Goal: Transaction & Acquisition: Download file/media

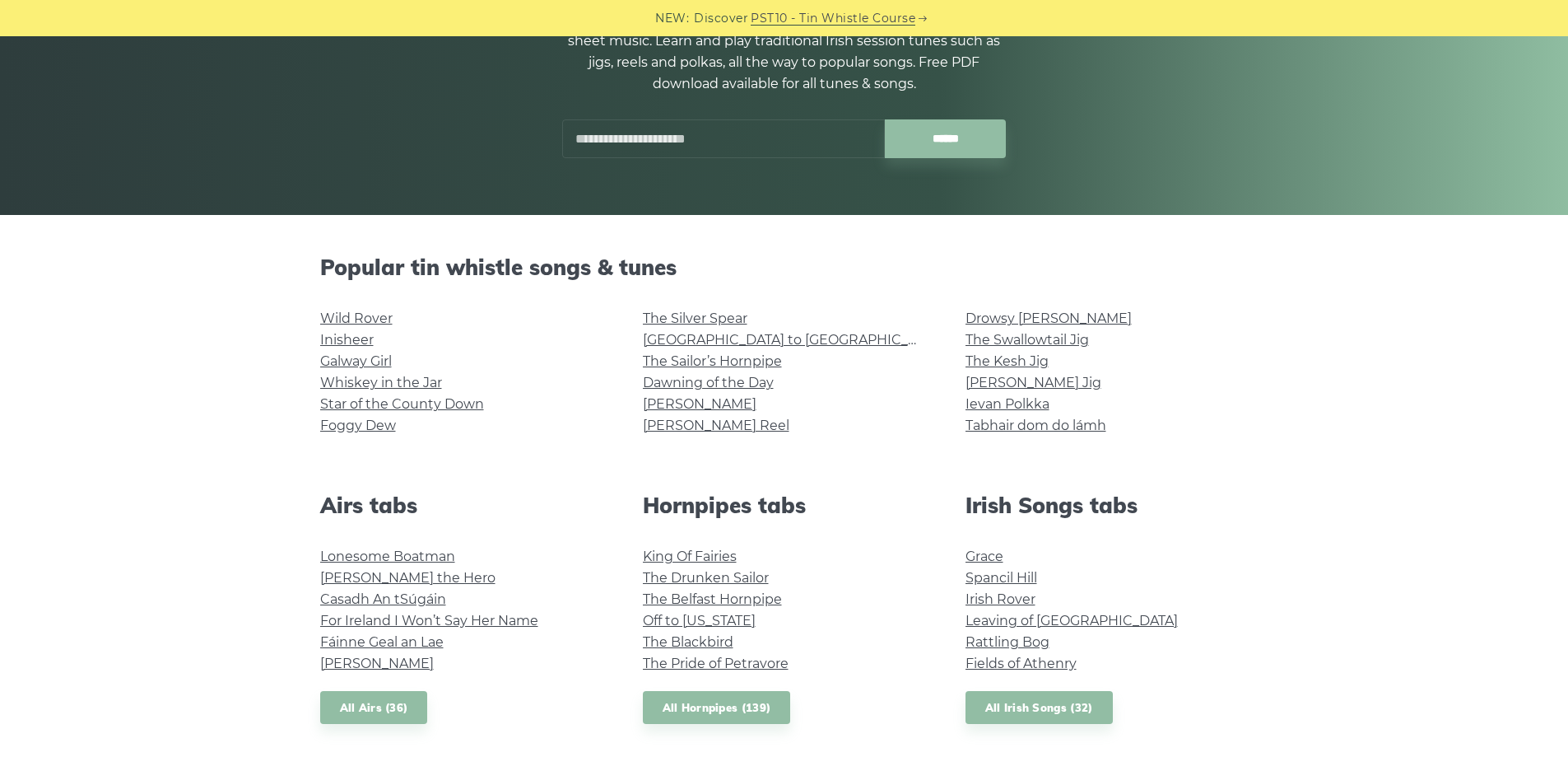
scroll to position [247, 0]
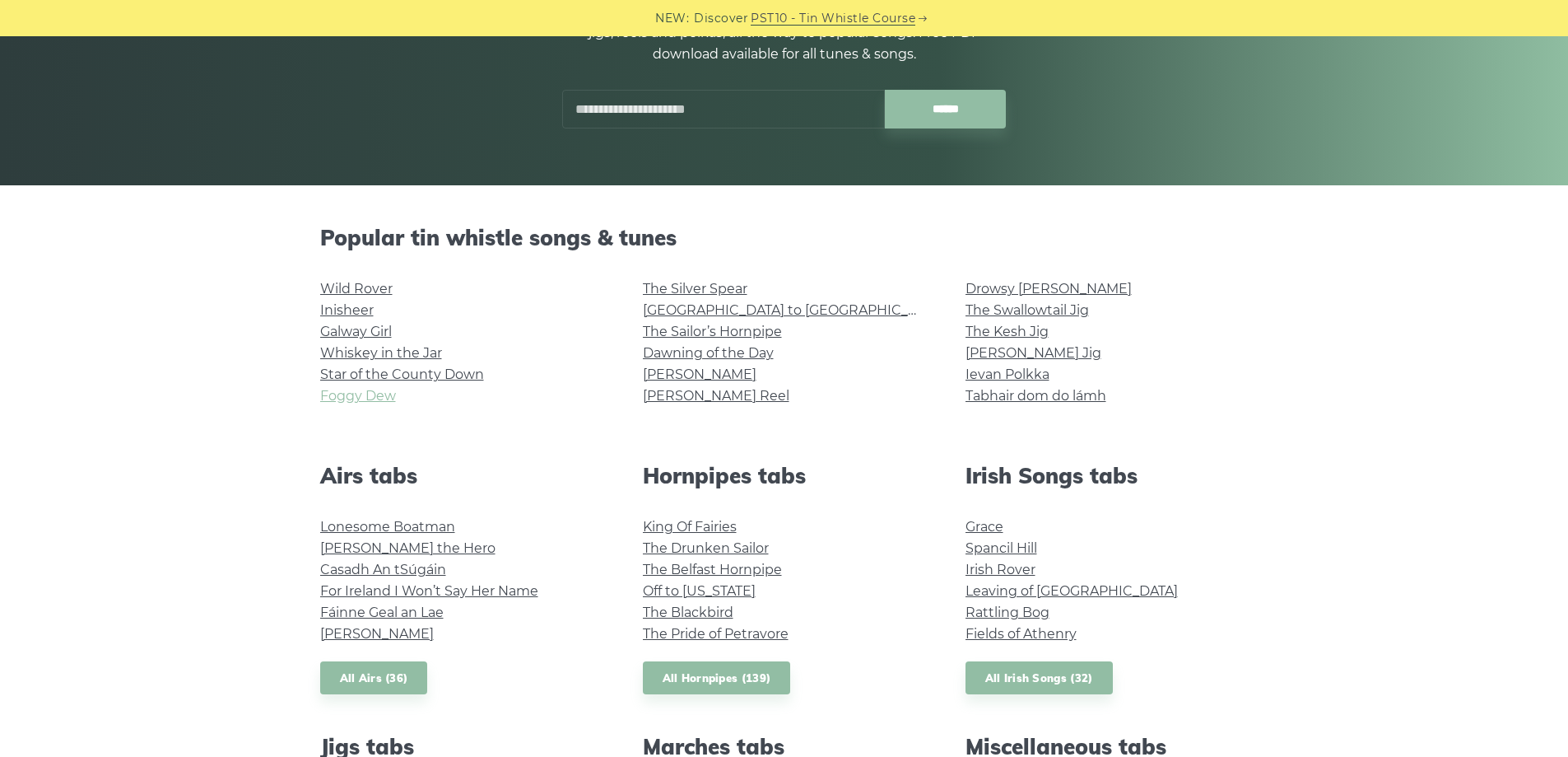
click at [362, 393] on link "Foggy Dew" at bounding box center [358, 395] width 75 height 16
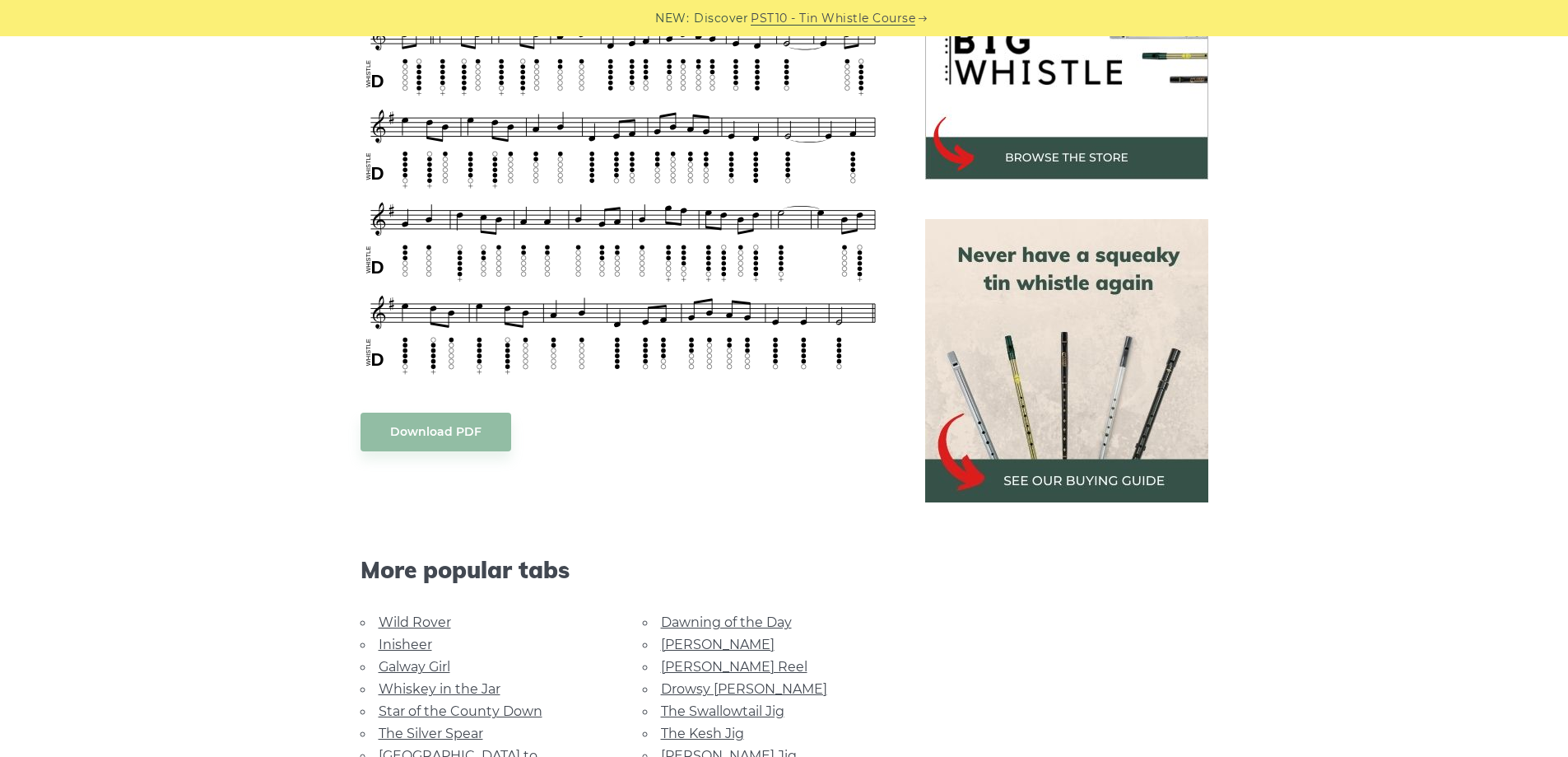
scroll to position [577, 0]
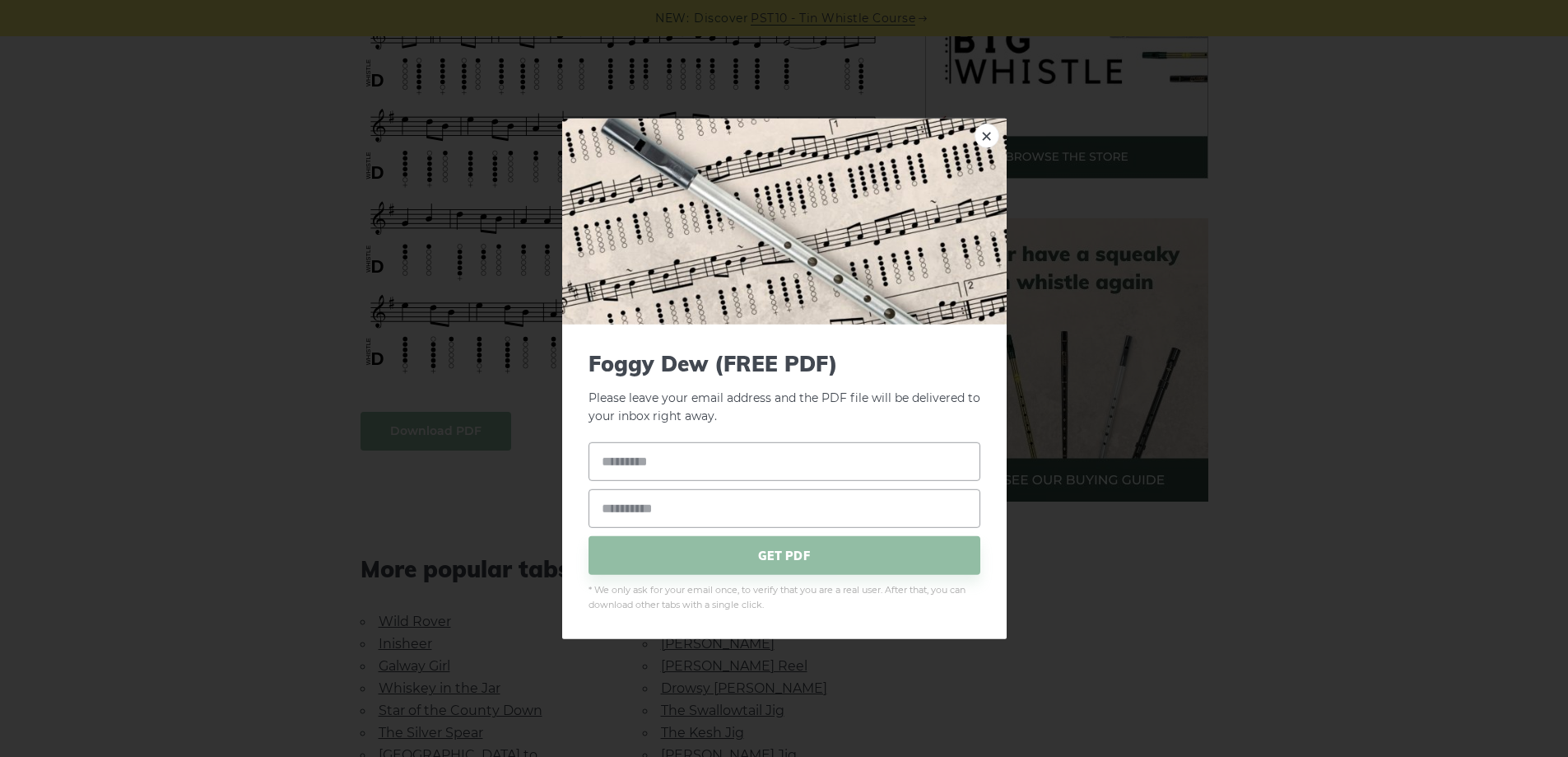
click at [458, 426] on body "NEW: Discover PST10 - Tin Whistle Course Lessons Fingering Charts Tabs & Notes …" at bounding box center [784, 689] width 1568 height 2532
click at [727, 465] on input "text" at bounding box center [784, 461] width 392 height 39
type input "*********"
click at [746, 502] on input "email" at bounding box center [784, 508] width 392 height 39
type input "**********"
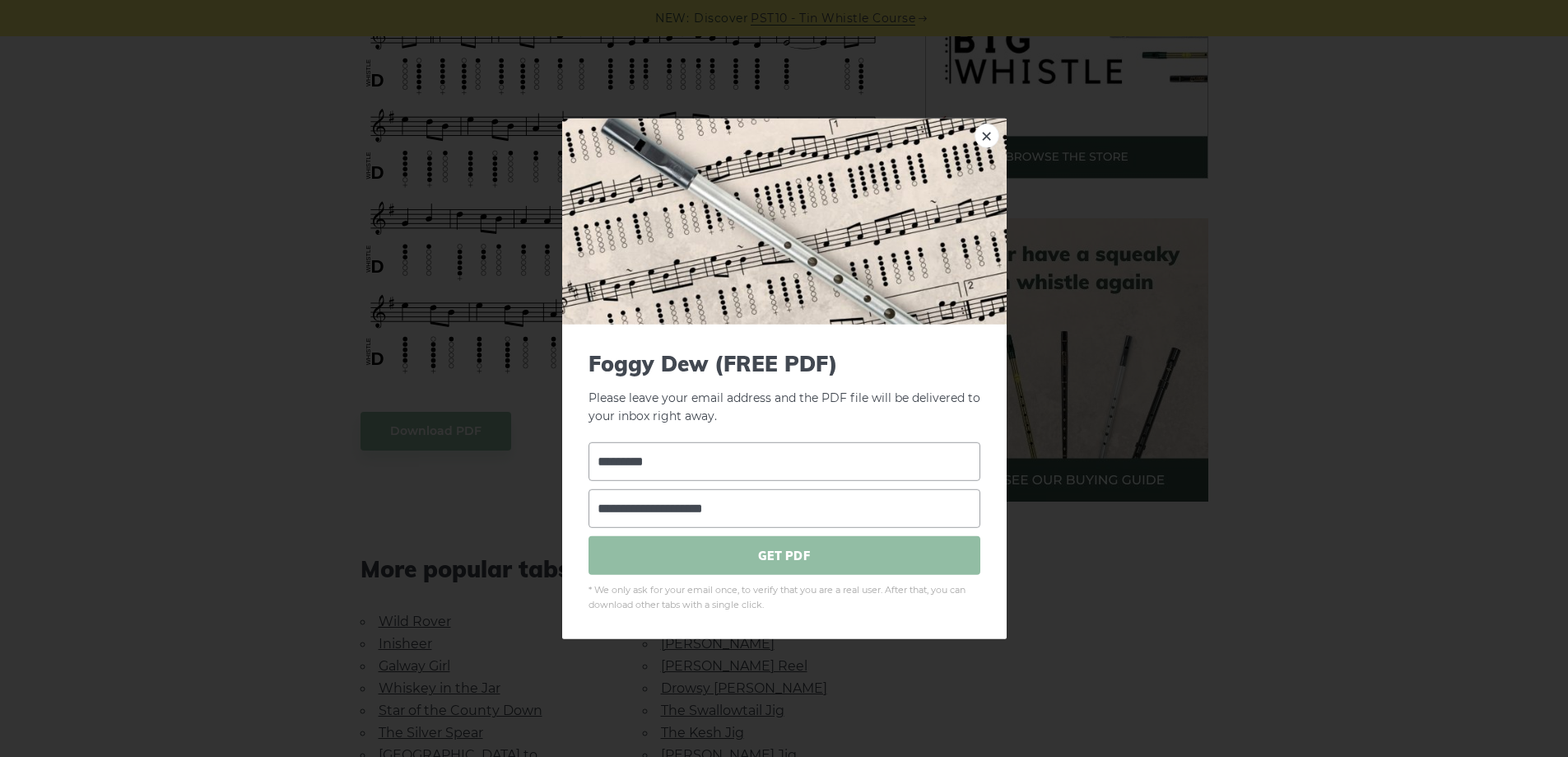
click at [770, 560] on span "GET PDF" at bounding box center [784, 555] width 392 height 39
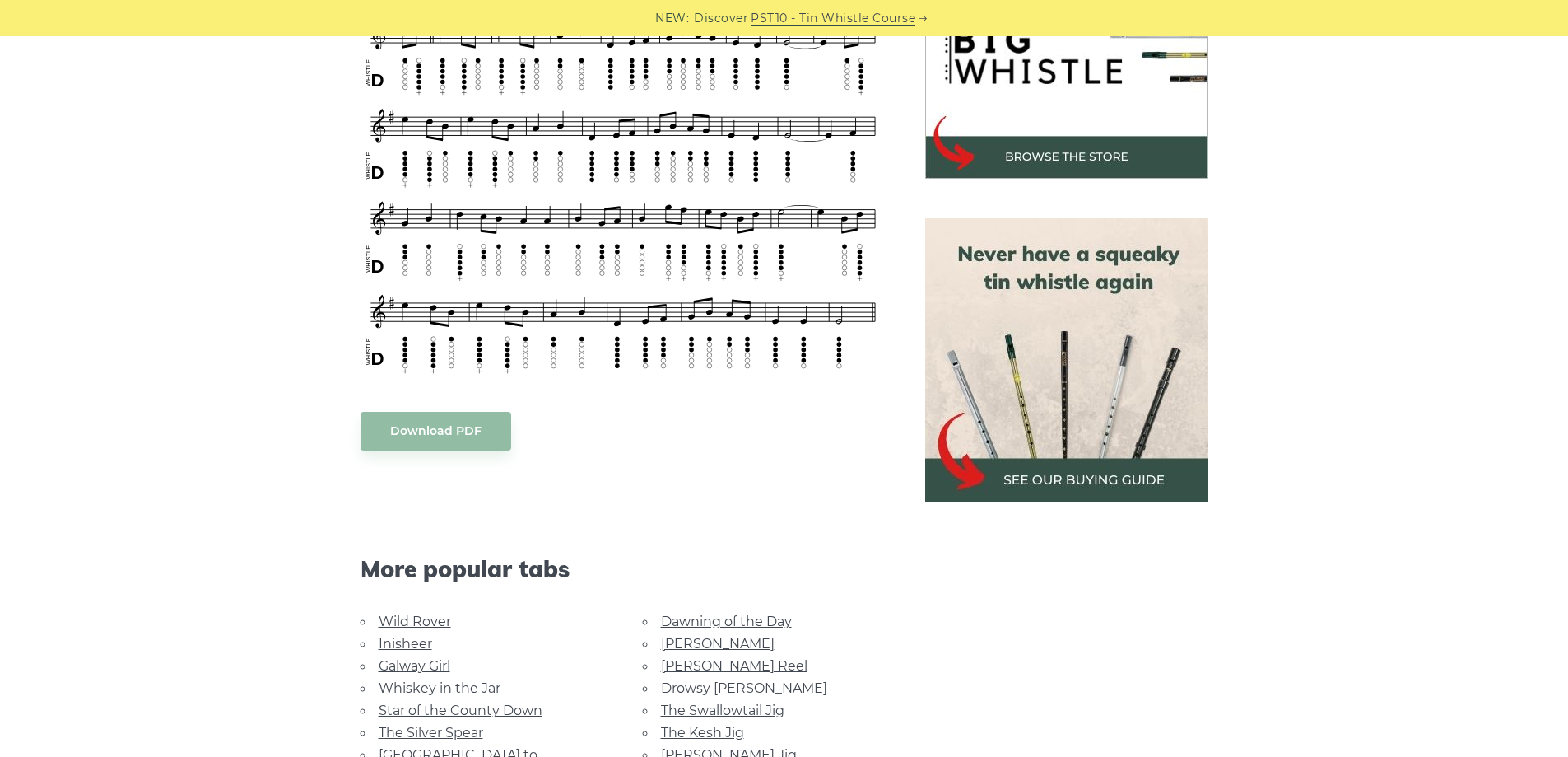
click at [425, 662] on link "Galway Girl" at bounding box center [414, 666] width 71 height 16
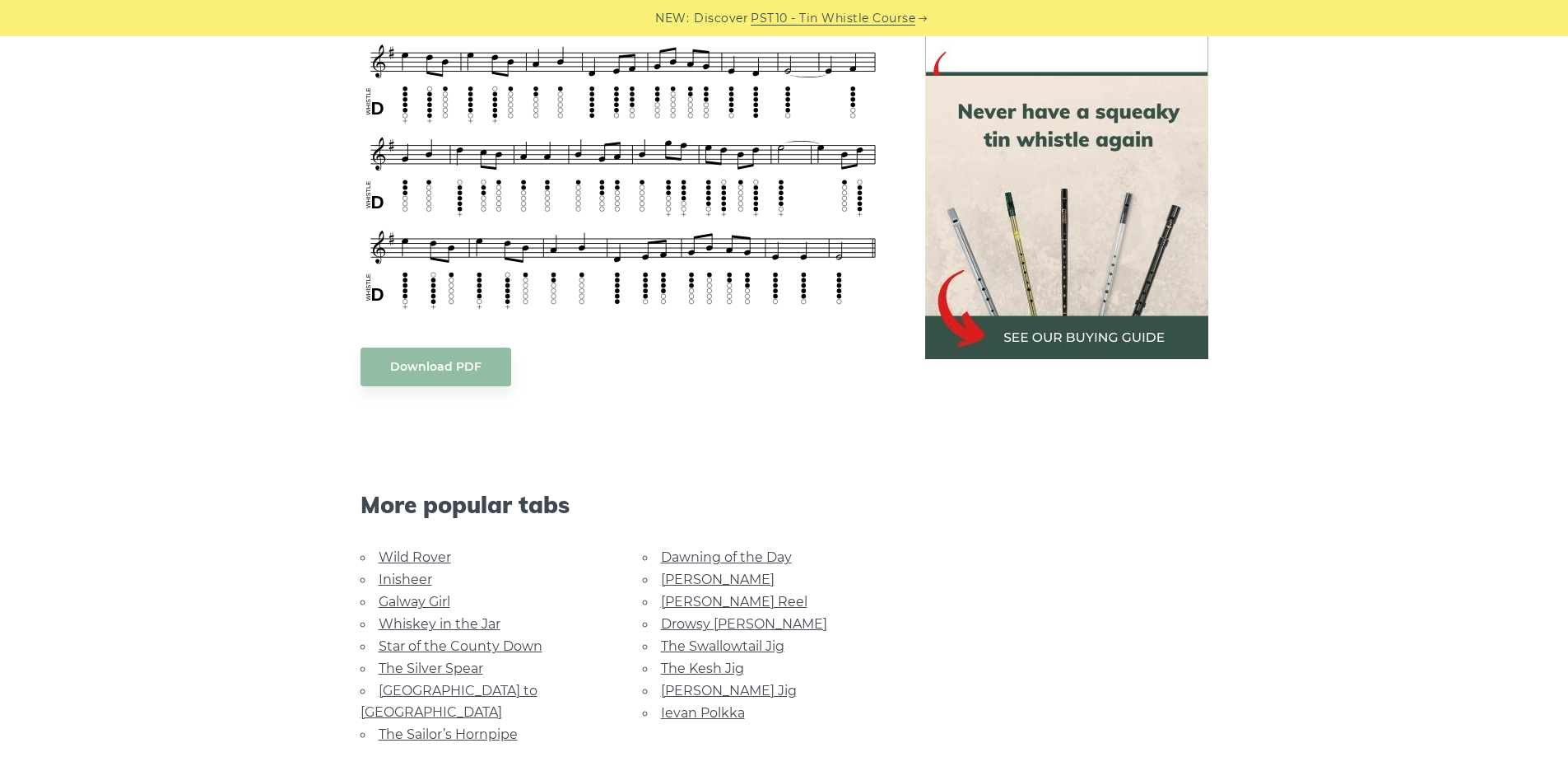
scroll to position [823, 0]
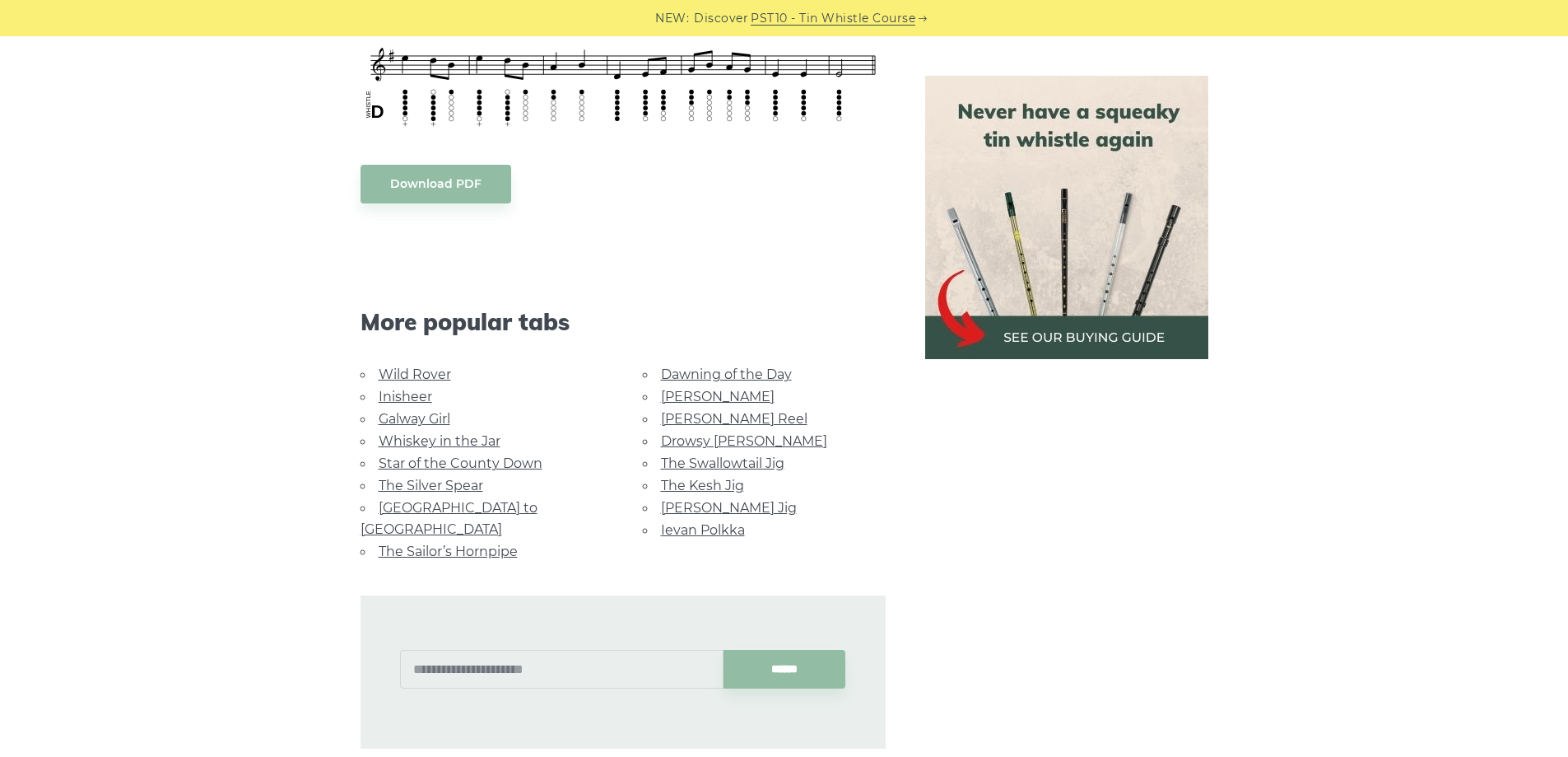
click at [497, 506] on link "[GEOGRAPHIC_DATA] to [GEOGRAPHIC_DATA]" at bounding box center [449, 517] width 177 height 37
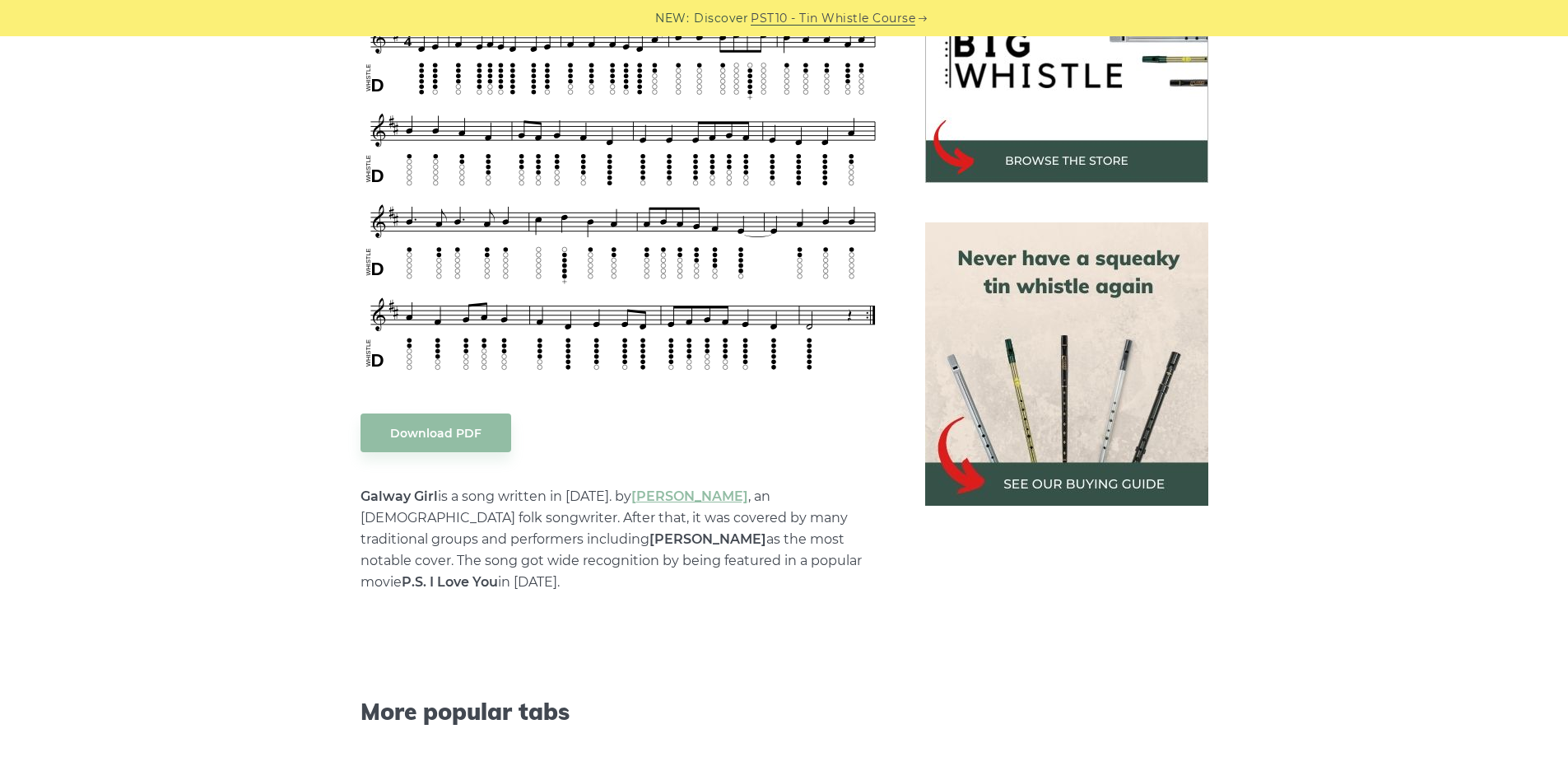
scroll to position [577, 0]
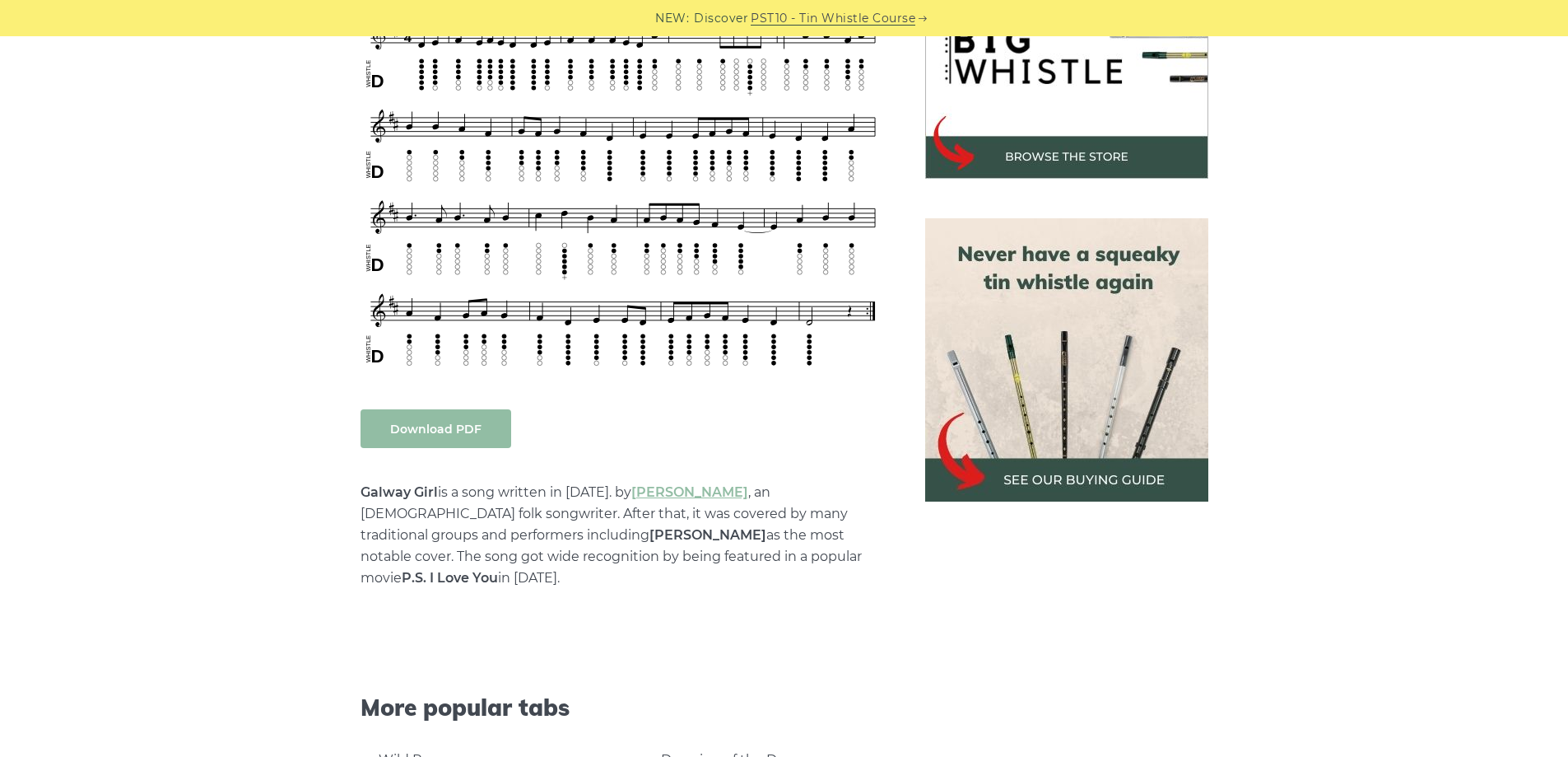
click at [437, 425] on link "Download PDF" at bounding box center [436, 428] width 151 height 39
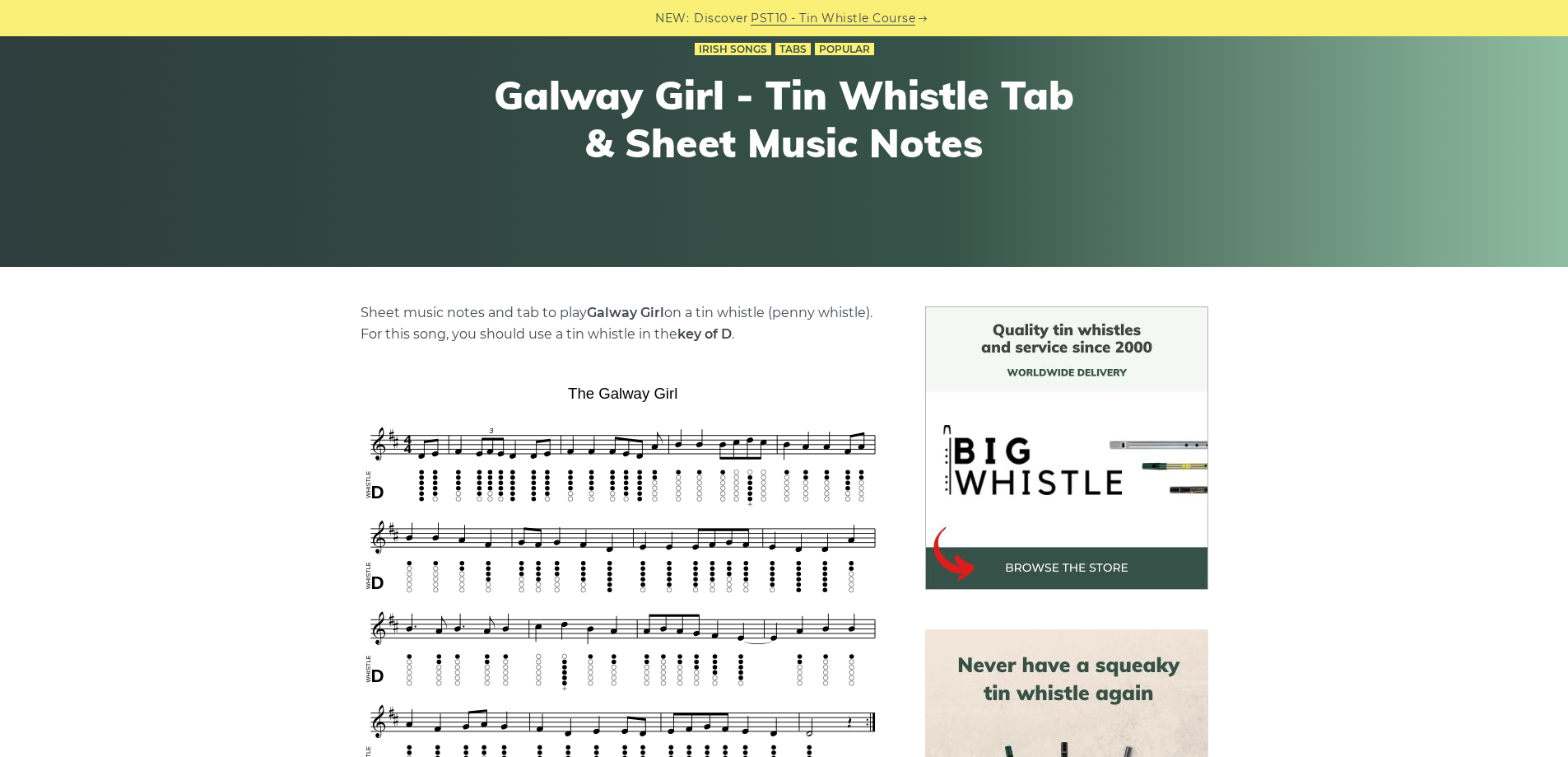
scroll to position [164, 0]
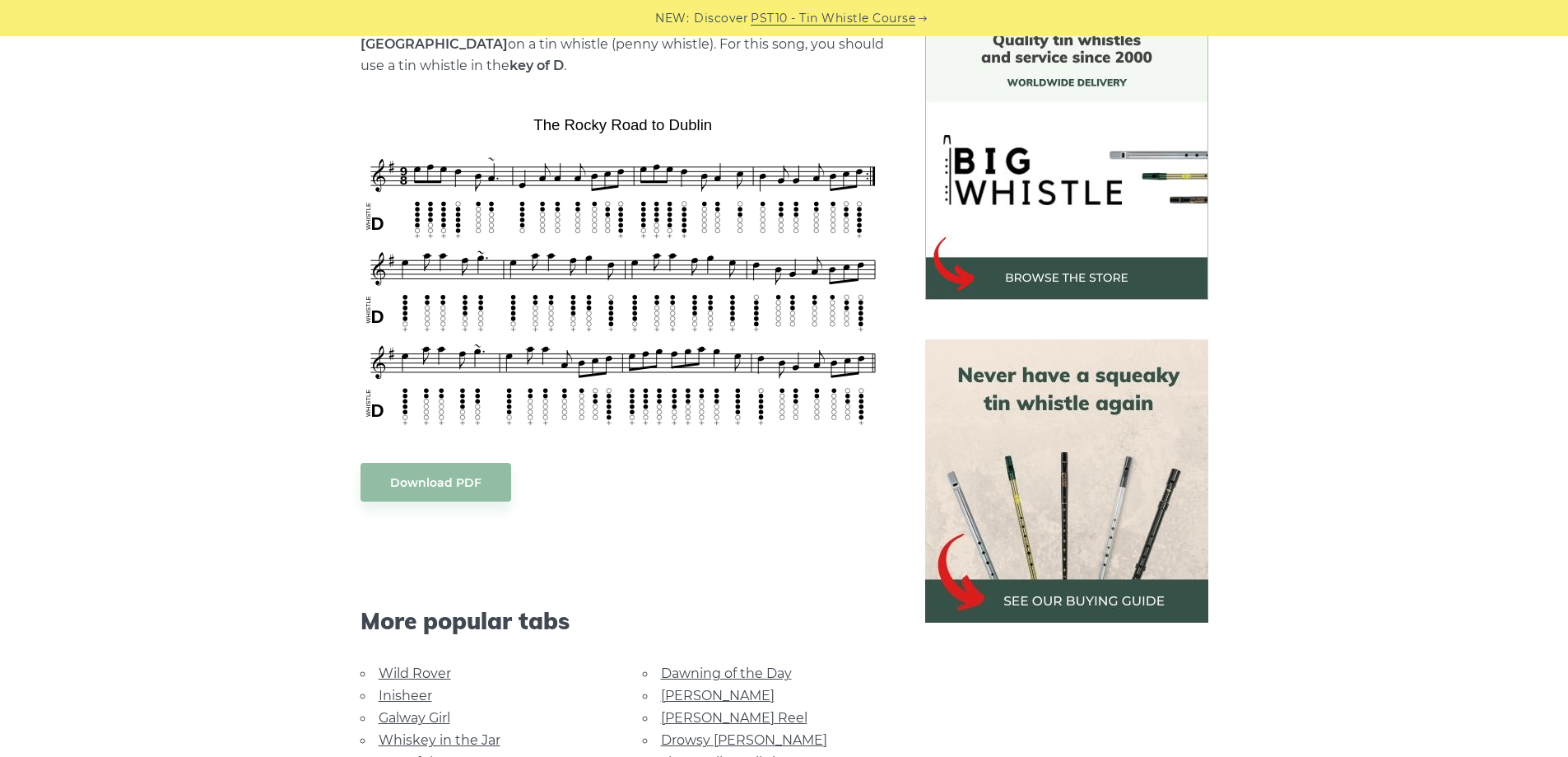
scroll to position [494, 0]
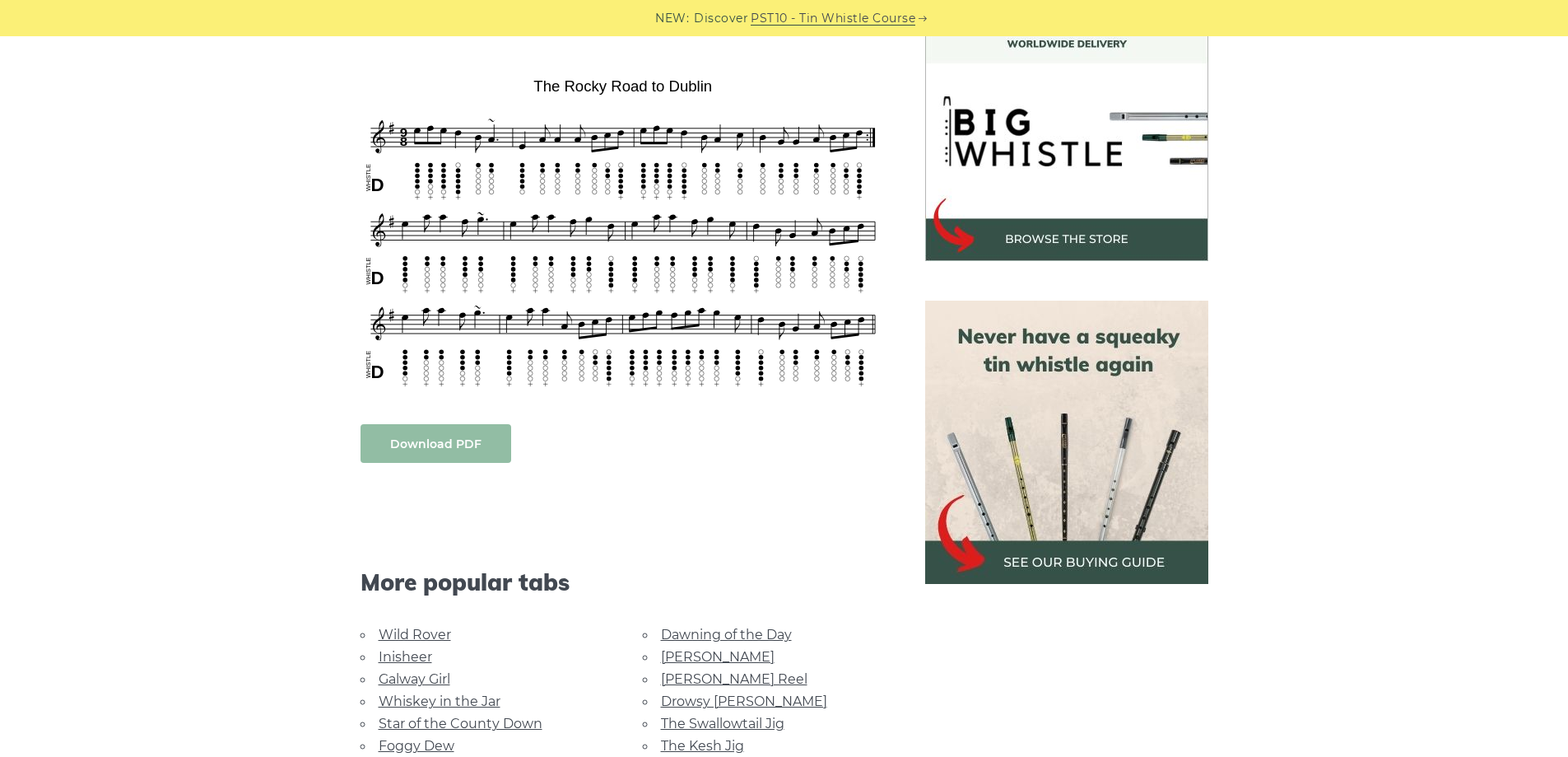
click at [437, 424] on link "Download PDF" at bounding box center [436, 443] width 151 height 39
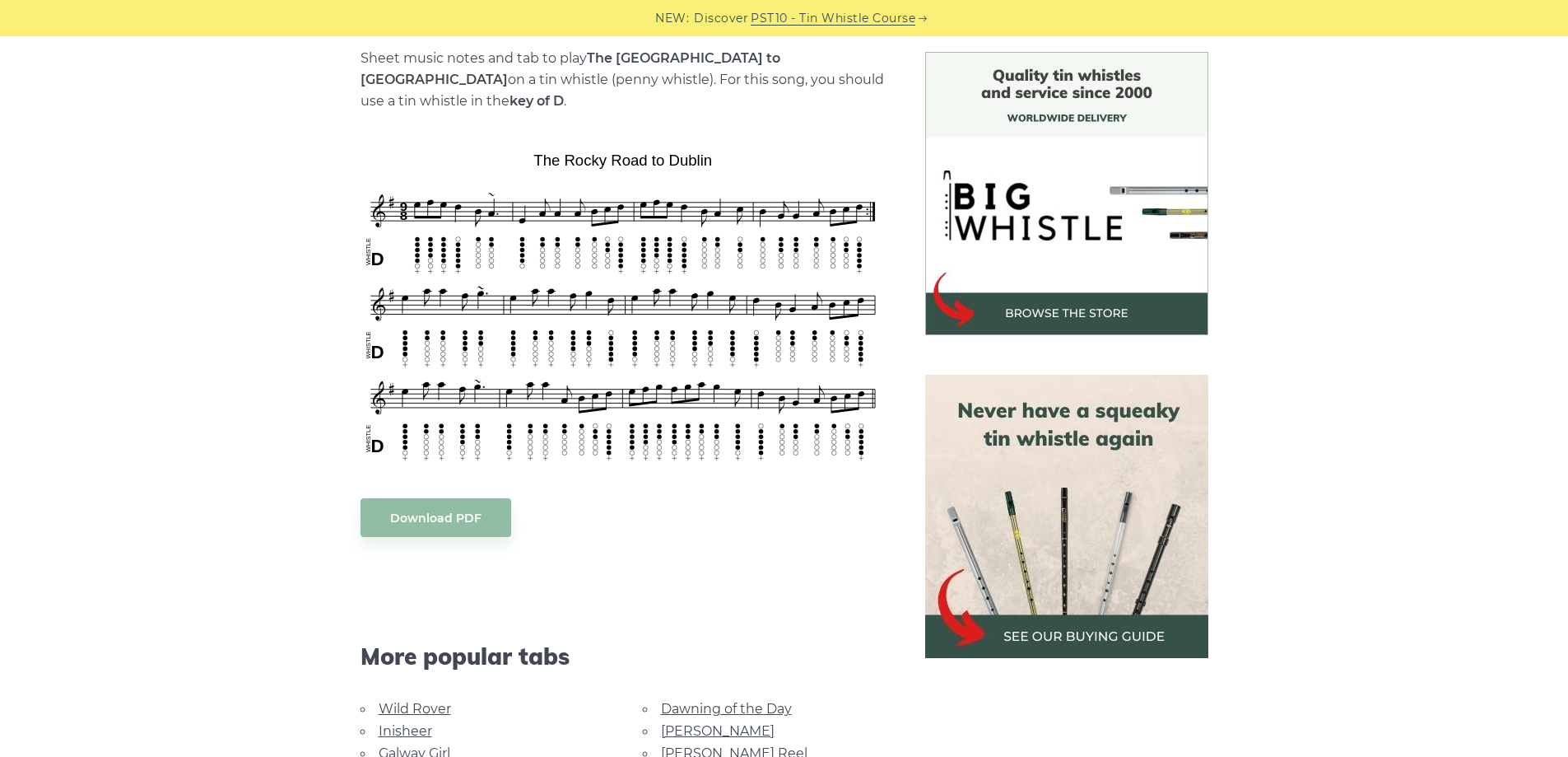
scroll to position [577, 0]
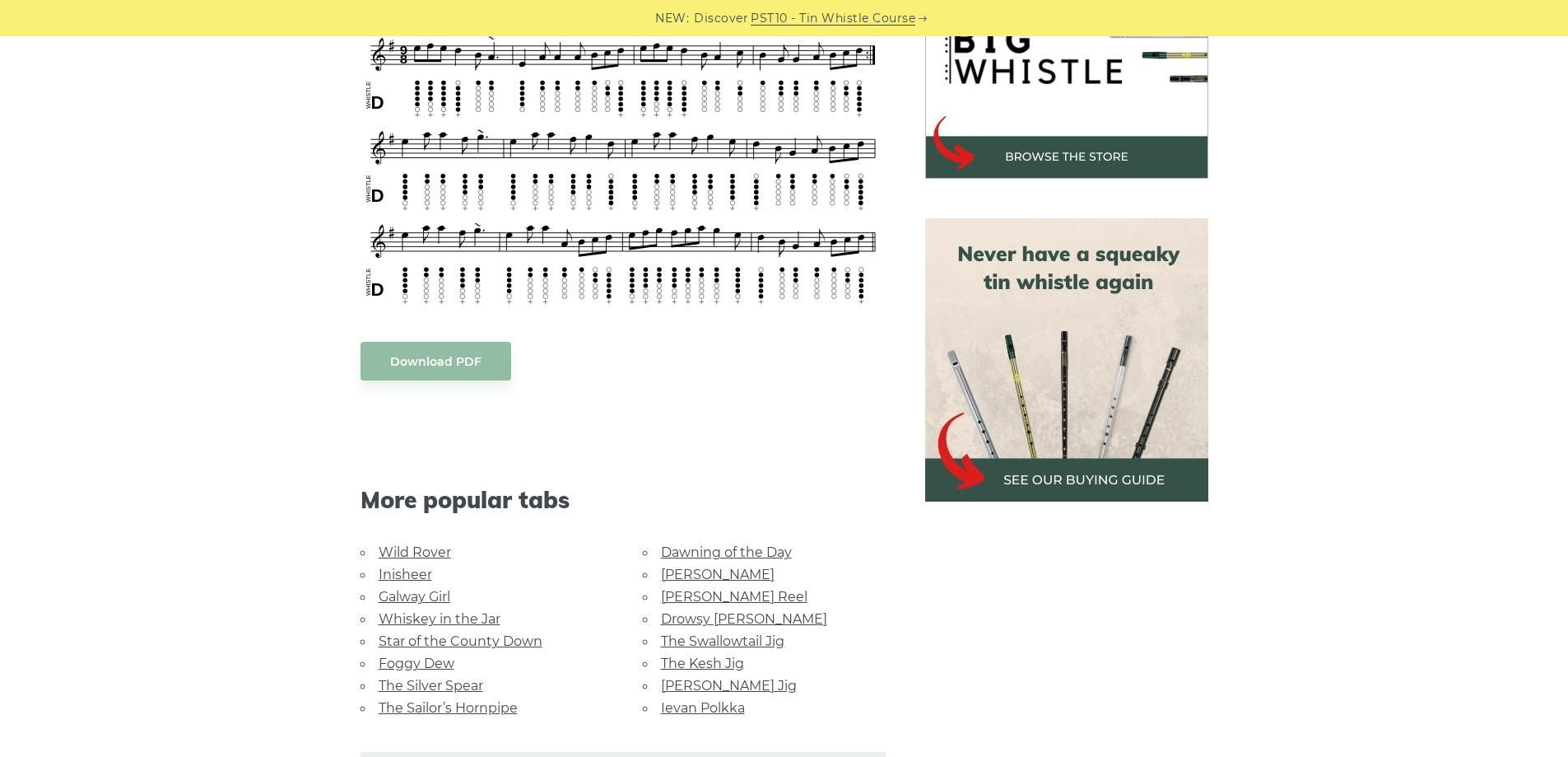
click at [431, 655] on link "Foggy Dew" at bounding box center [416, 663] width 75 height 16
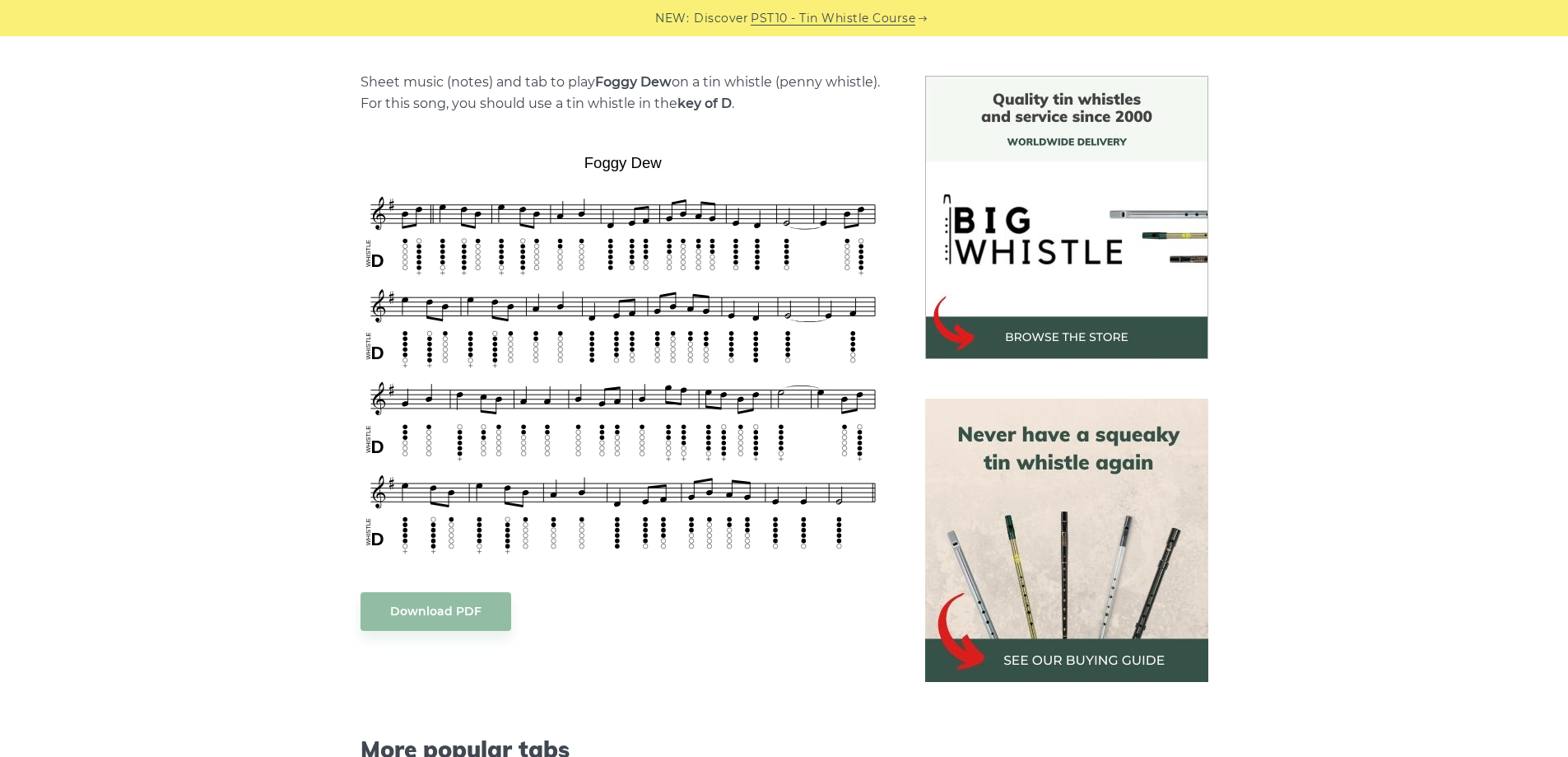
scroll to position [659, 0]
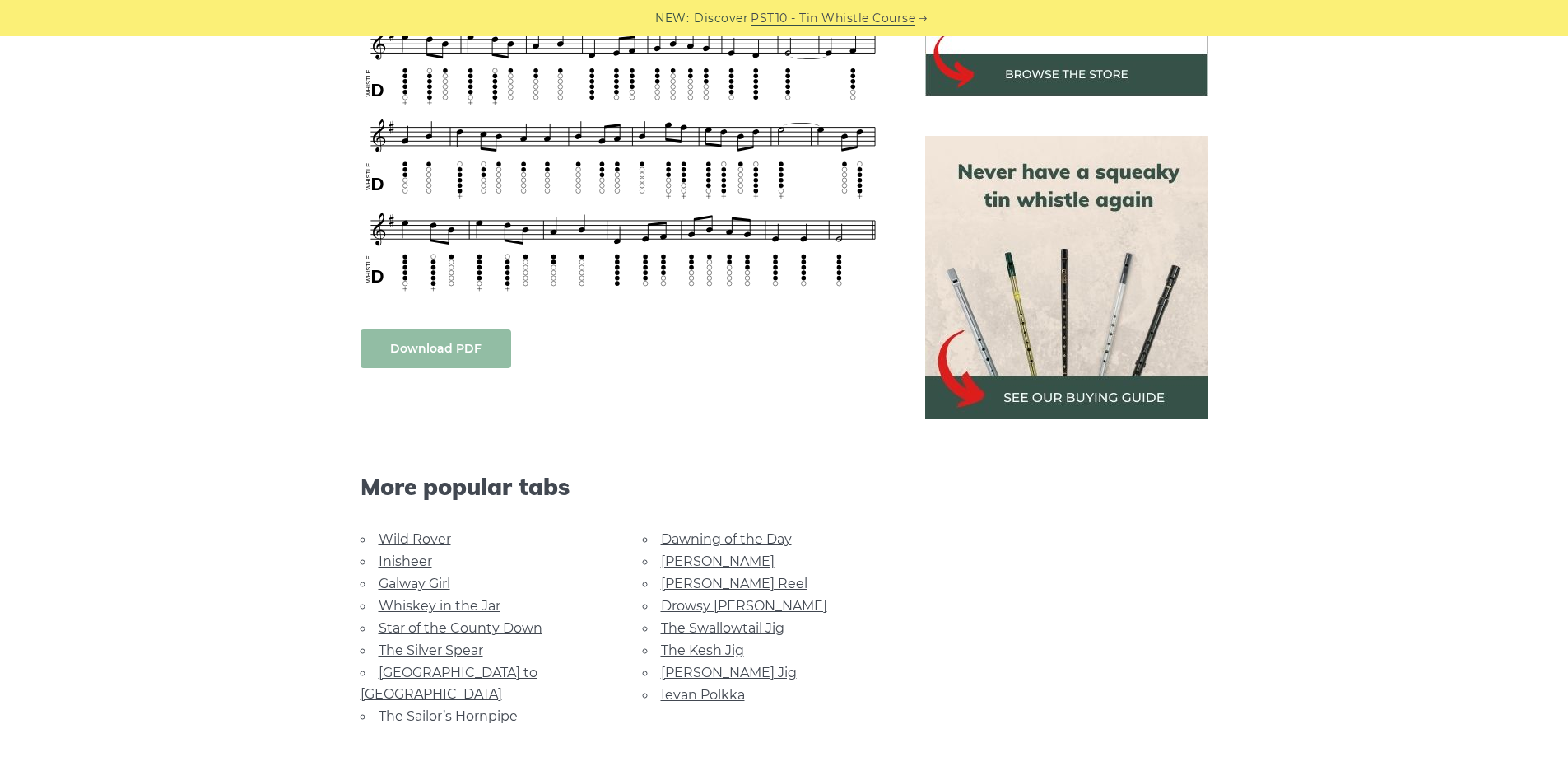
click at [428, 344] on link "Download PDF" at bounding box center [436, 348] width 151 height 39
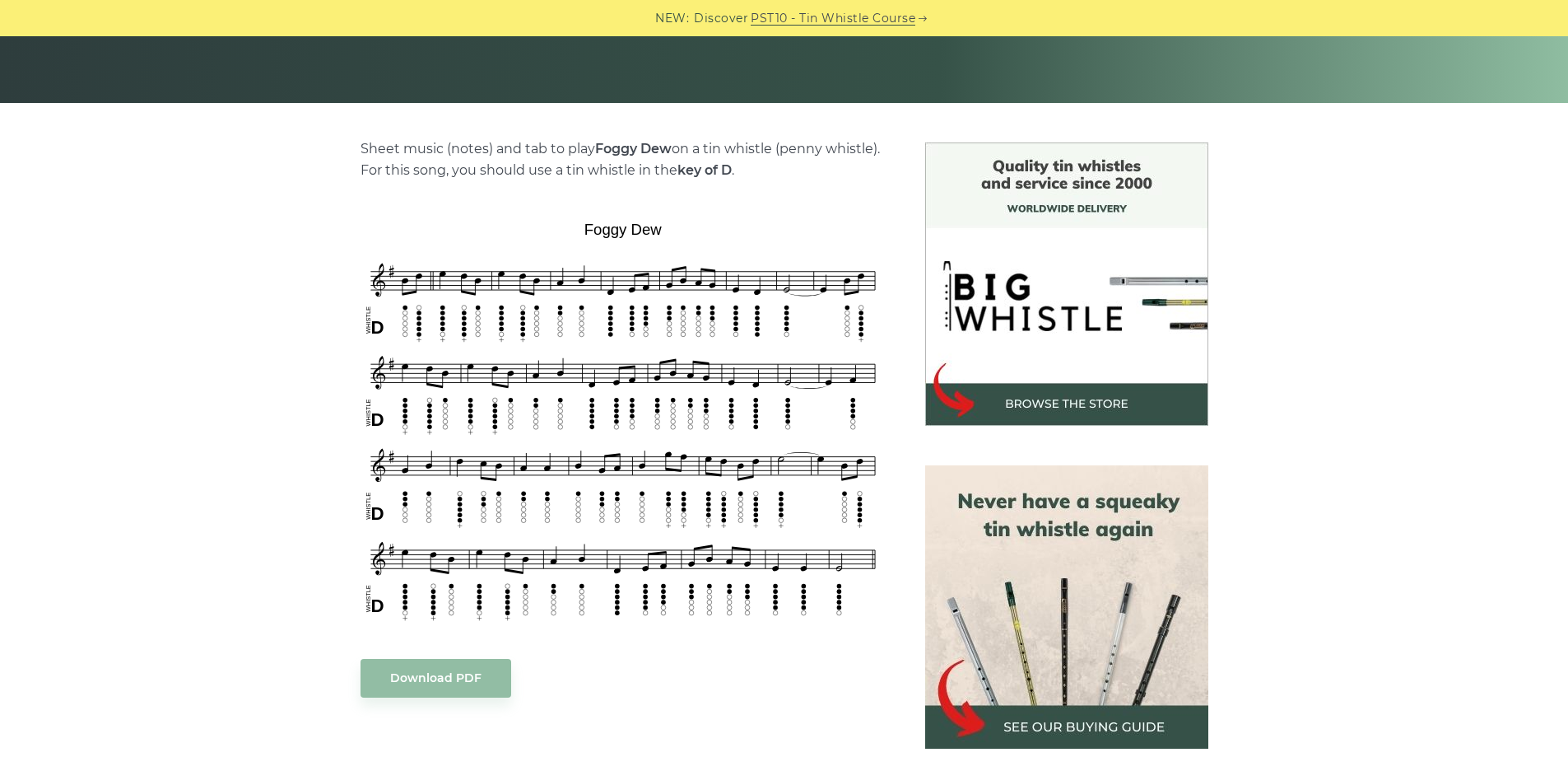
scroll to position [0, 0]
